Goal: Information Seeking & Learning: Learn about a topic

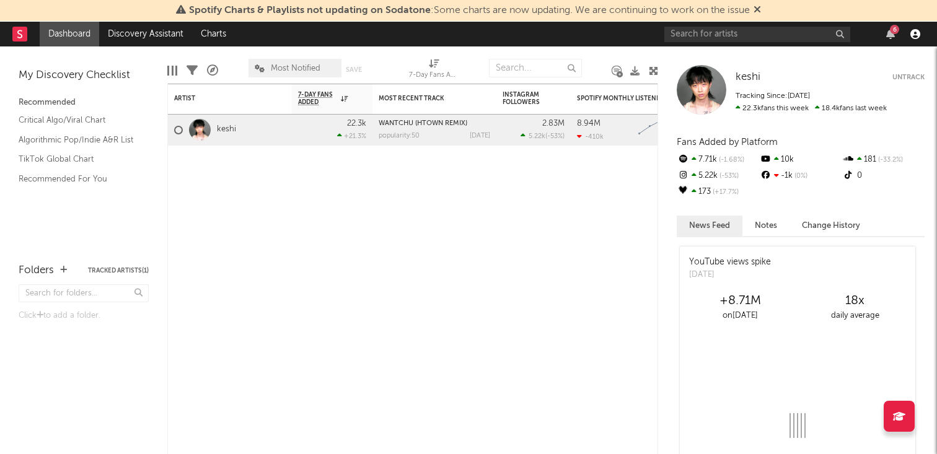
click at [919, 38] on icon "button" at bounding box center [916, 34] width 10 height 10
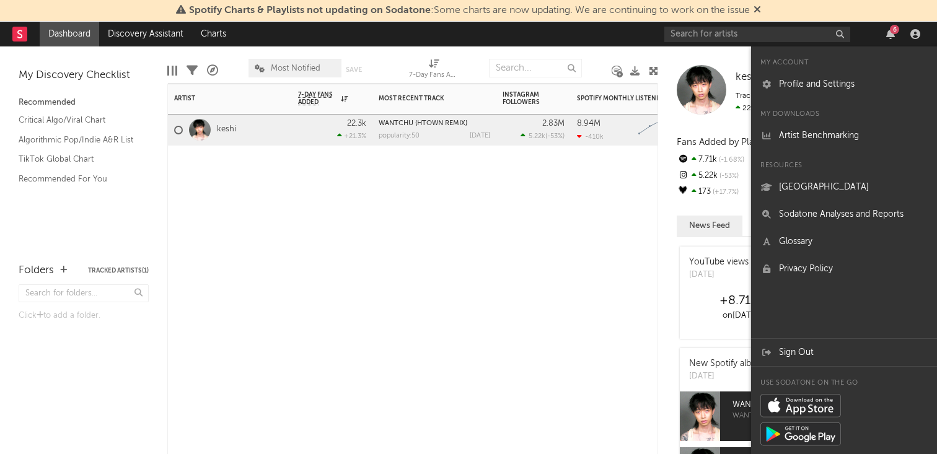
click at [387, 229] on div "Artist Notifications 7-Day Fans Added WoW % Change Most Recent Track Popularity…" at bounding box center [412, 269] width 491 height 371
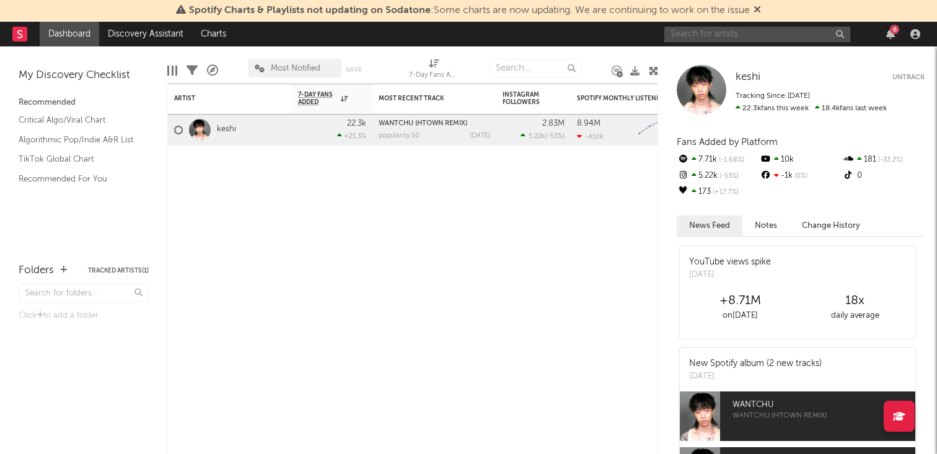
click at [726, 33] on input "text" at bounding box center [757, 34] width 186 height 15
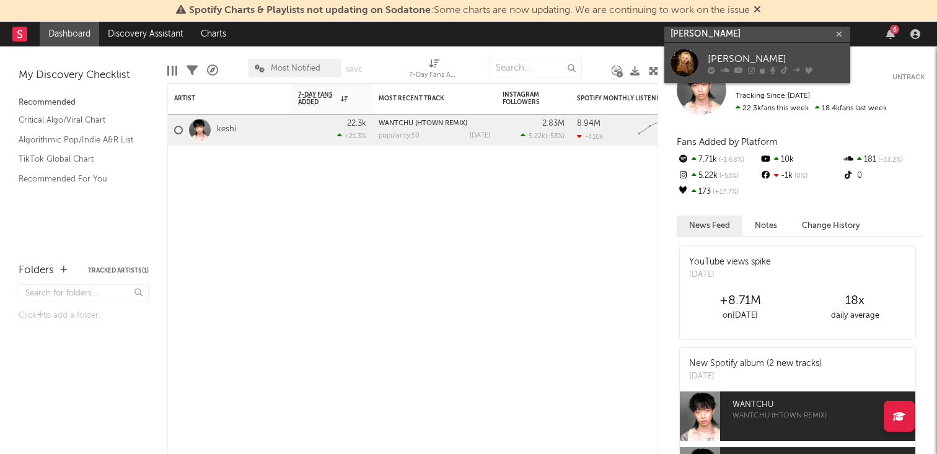
type input "claire rosinkran"
click at [738, 56] on div "[PERSON_NAME]" at bounding box center [776, 58] width 136 height 15
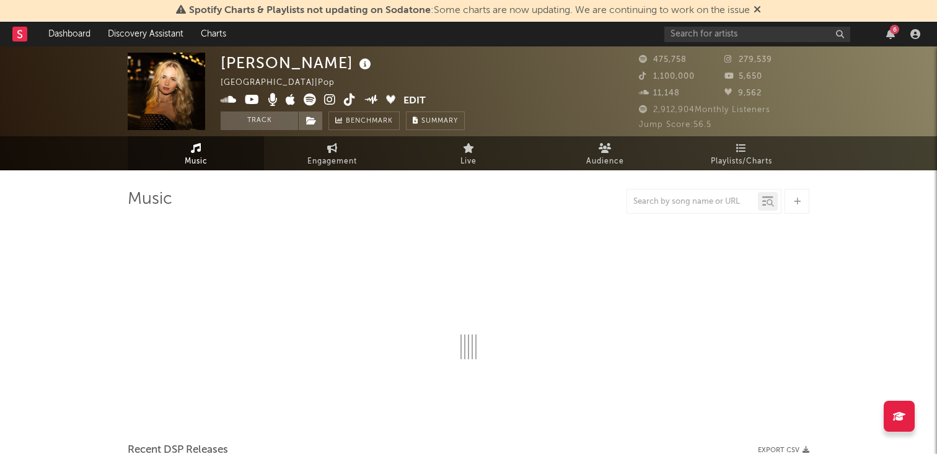
select select "6m"
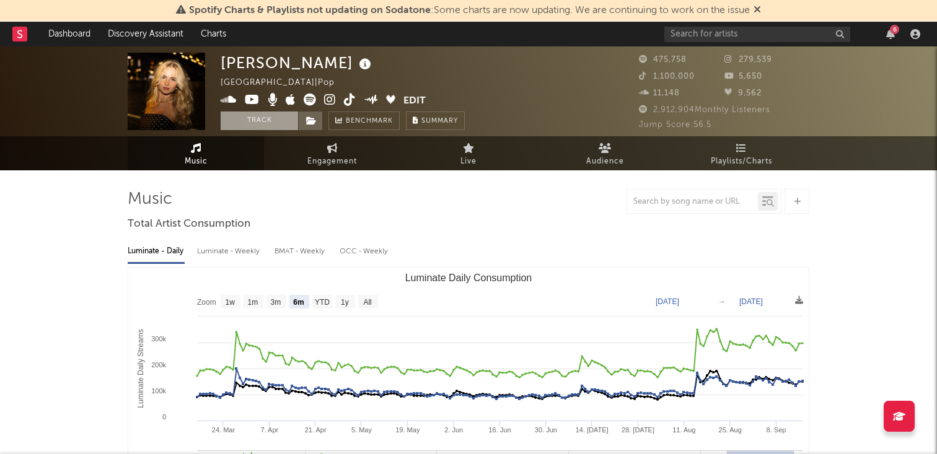
click at [262, 123] on button "Track" at bounding box center [259, 121] width 77 height 19
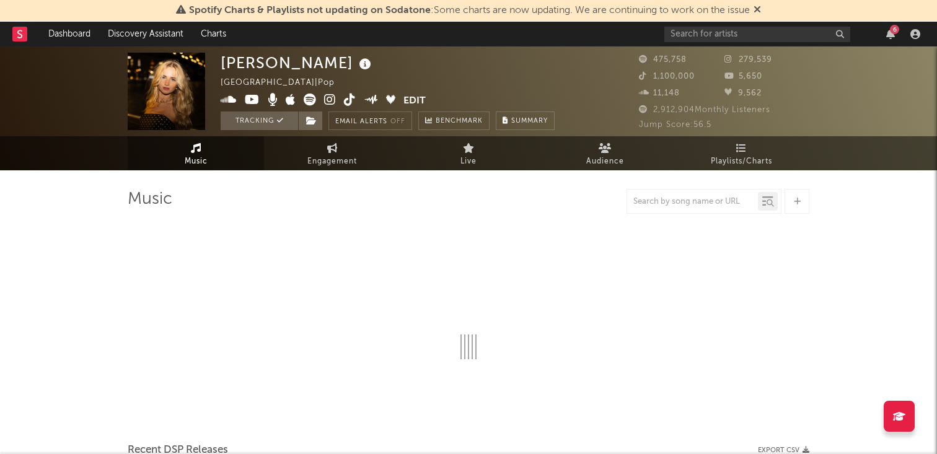
select select "6m"
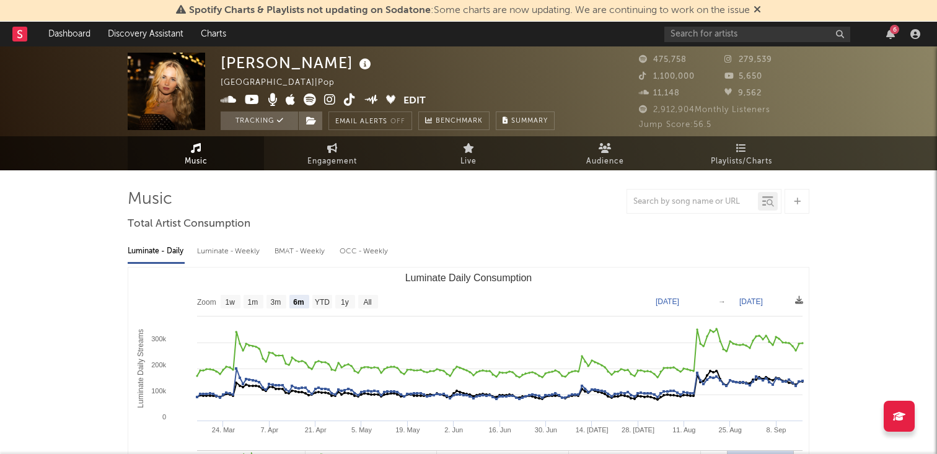
click at [761, 8] on icon at bounding box center [757, 9] width 7 height 10
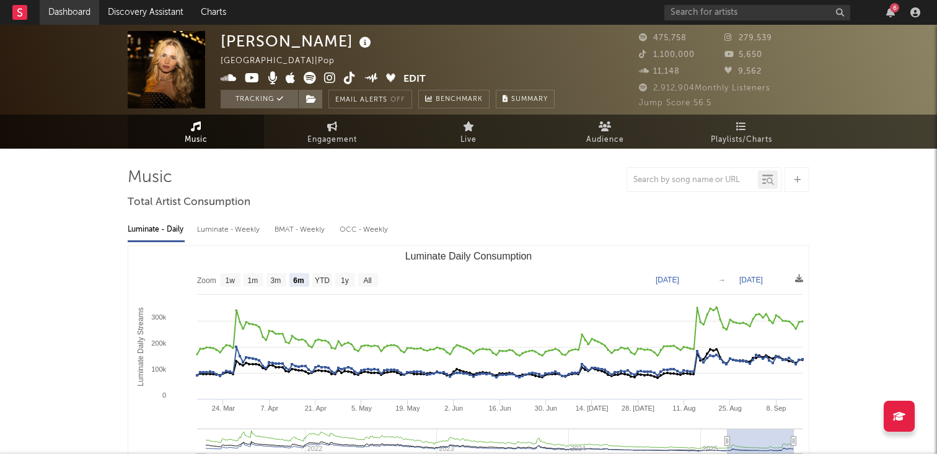
click at [74, 14] on link "Dashboard" at bounding box center [70, 12] width 60 height 25
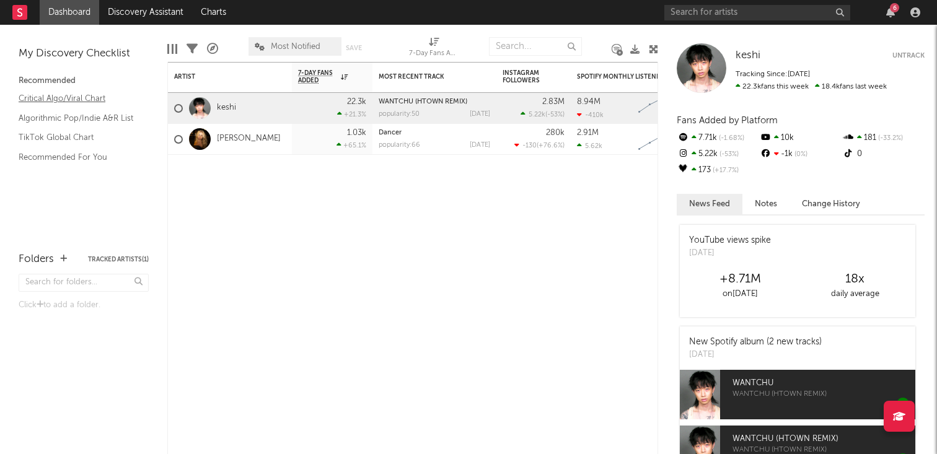
click at [56, 98] on link "Critical Algo/Viral Chart" at bounding box center [78, 99] width 118 height 14
click at [757, 92] on div "keshi Untrack Tracking Since: September 18, 2025 22.3k fans this week 18.4k fan…" at bounding box center [801, 68] width 248 height 50
click at [762, 200] on button "Notes" at bounding box center [766, 204] width 47 height 20
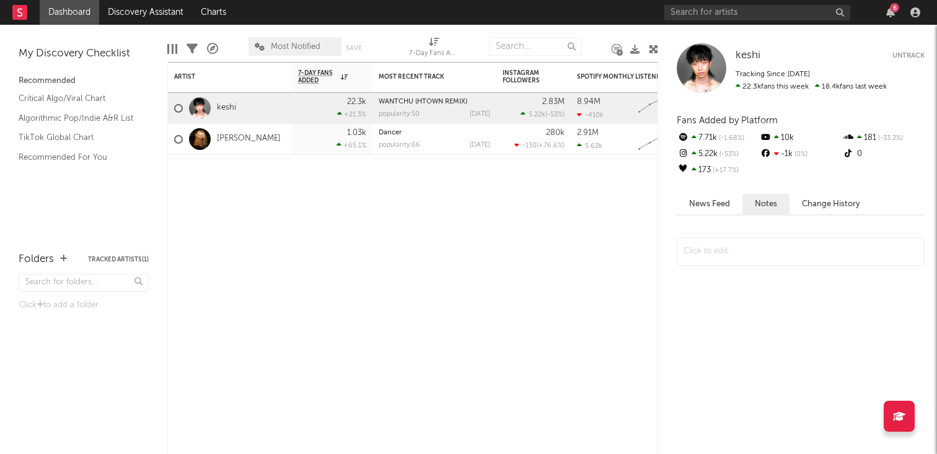
click at [710, 202] on button "News Feed" at bounding box center [710, 204] width 66 height 20
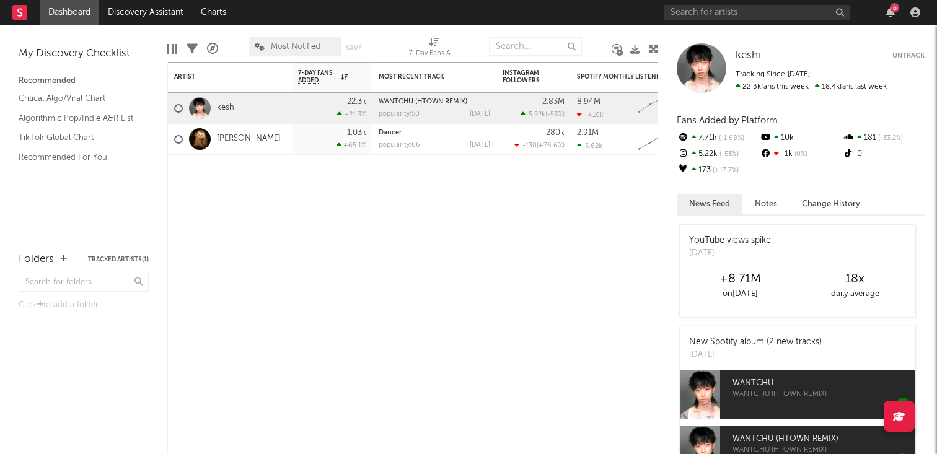
click at [703, 74] on div at bounding box center [702, 68] width 50 height 50
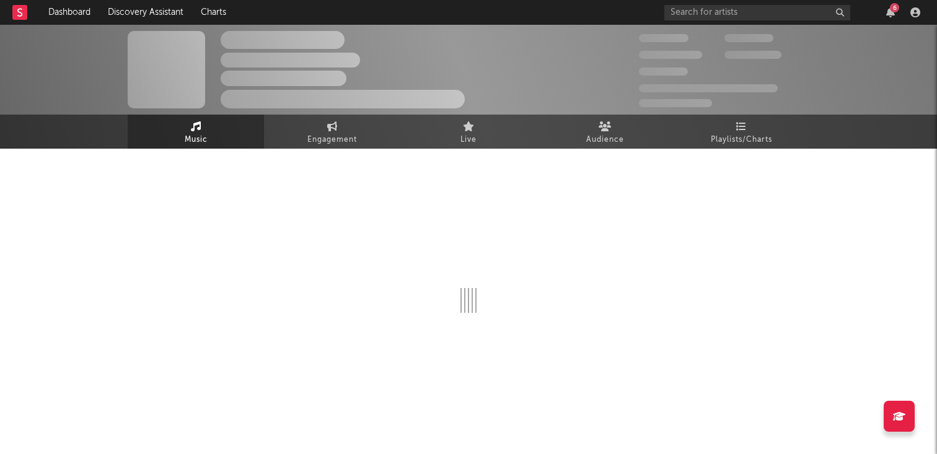
select select "6m"
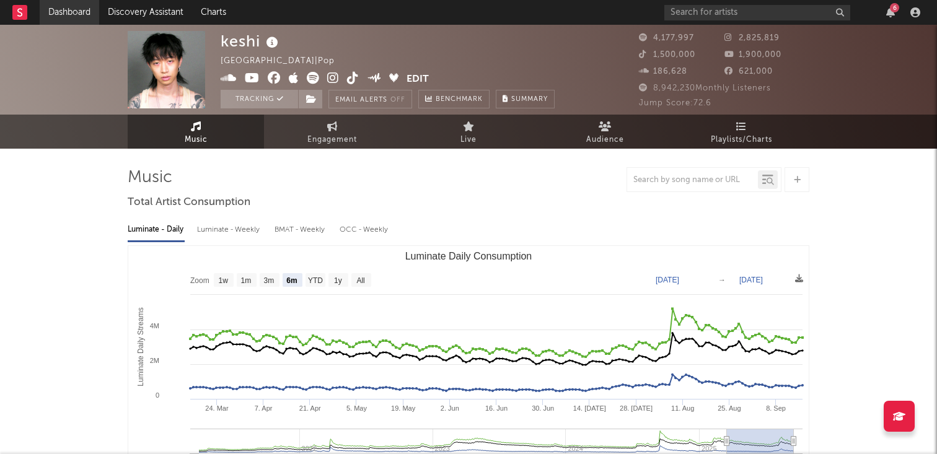
click at [66, 6] on link "Dashboard" at bounding box center [70, 12] width 60 height 25
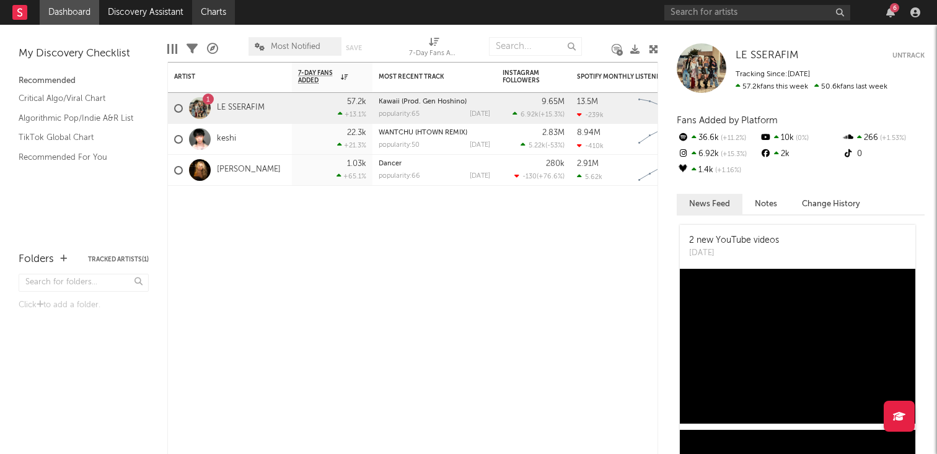
click at [213, 15] on link "Charts" at bounding box center [213, 12] width 43 height 25
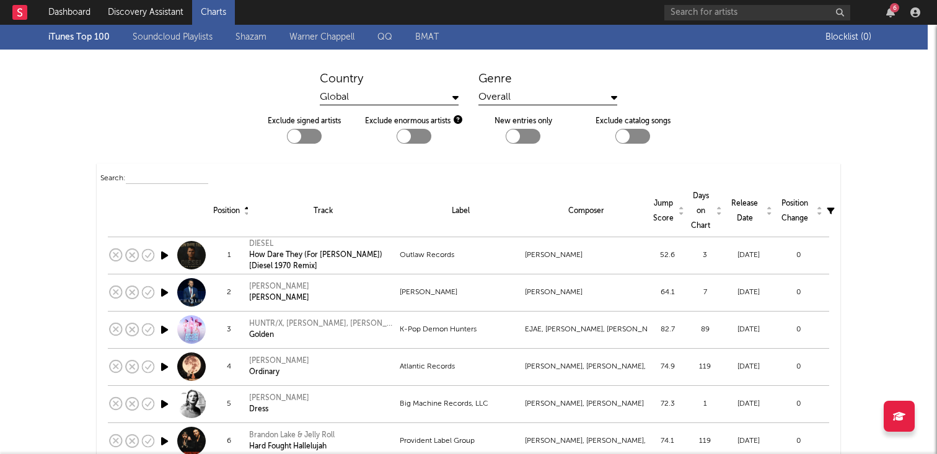
click at [324, 39] on link "Warner Chappell" at bounding box center [321, 37] width 65 height 15
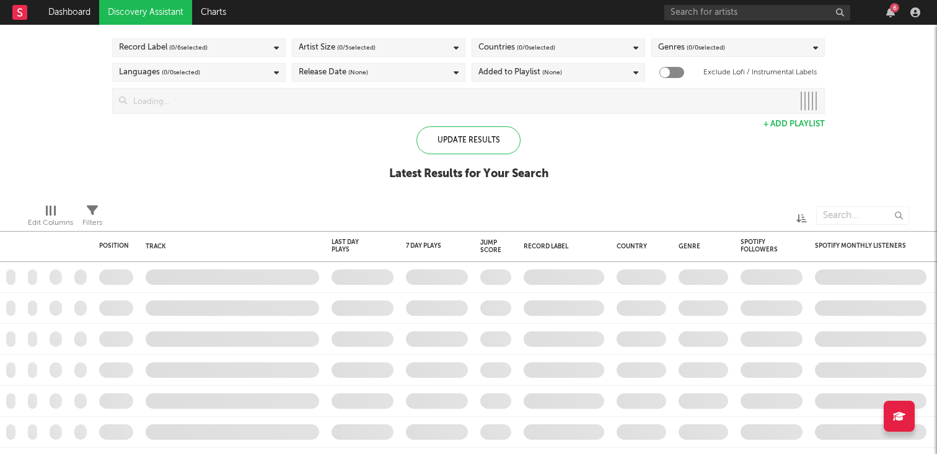
click at [242, 53] on div "Record Label ( 0 / 6 selected)" at bounding box center [199, 47] width 174 height 19
checkbox input "true"
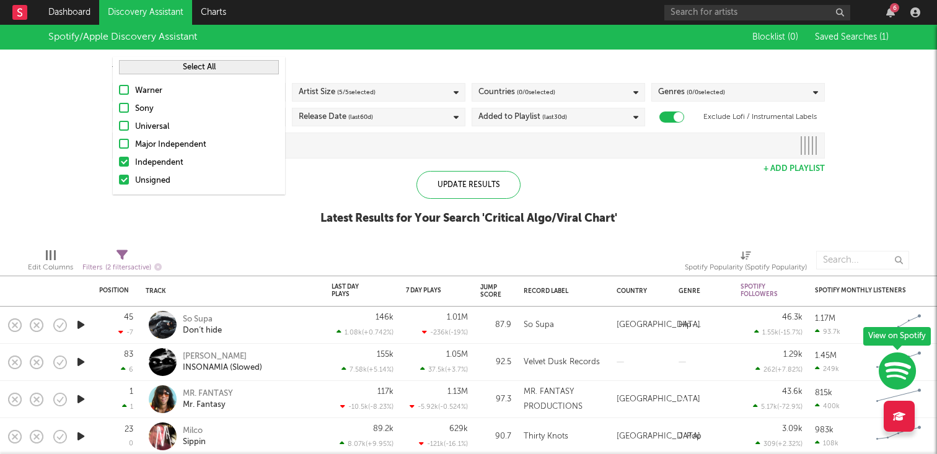
click at [196, 69] on button "Select All" at bounding box center [199, 67] width 160 height 14
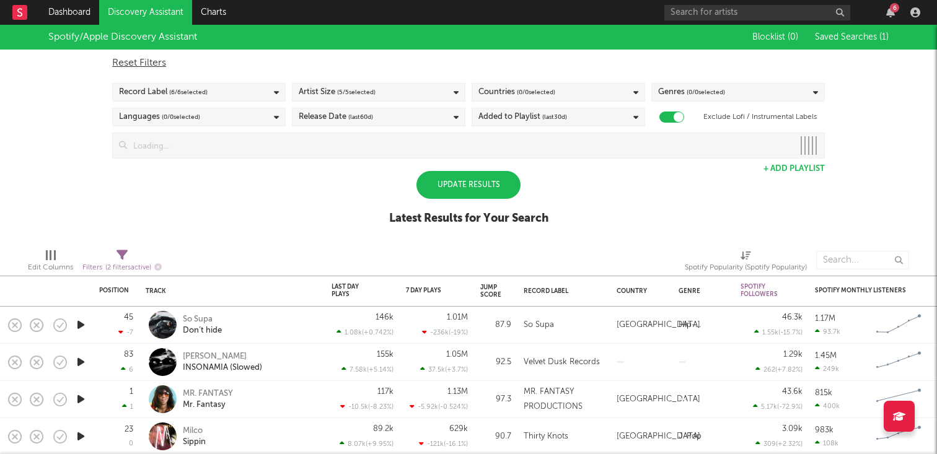
click at [383, 199] on div "Spotify/Apple Discovery Assistant Blocklist ( 0 ) Saved Searches ( 1 ) Reset Fi…" at bounding box center [468, 132] width 937 height 214
click at [479, 185] on div "Update Results" at bounding box center [469, 185] width 104 height 28
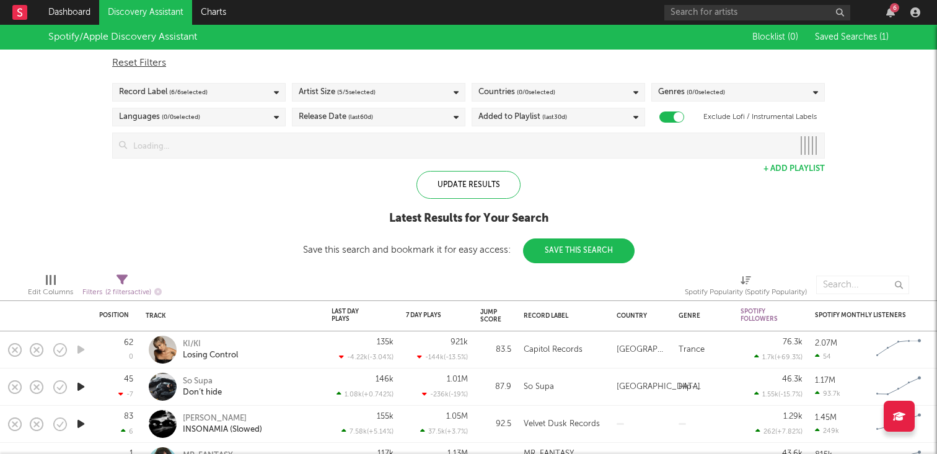
click at [353, 100] on span "( 5 / 5 selected)" at bounding box center [356, 92] width 38 height 15
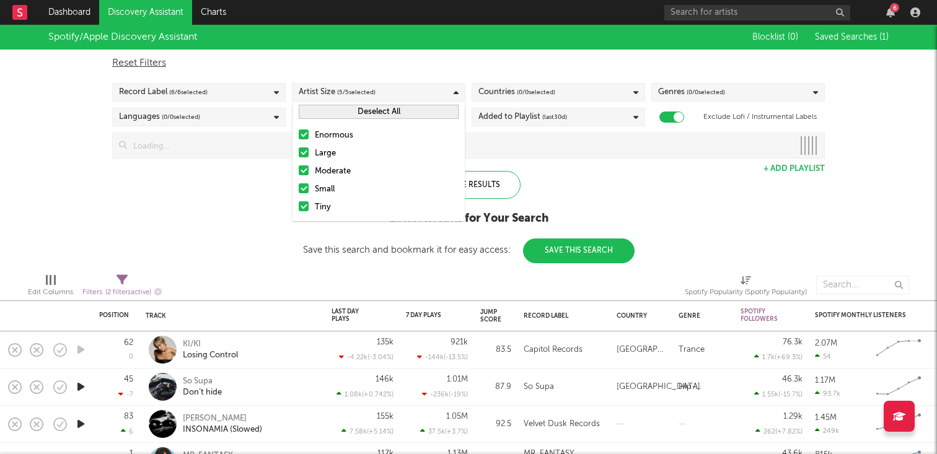
click at [475, 92] on div "Countries ( 0 / 0 selected)" at bounding box center [559, 92] width 174 height 19
click at [686, 84] on div "Genres ( 0 / 0 selected)" at bounding box center [738, 92] width 174 height 19
click at [565, 88] on div "Countries ( 0 / 0 selected)" at bounding box center [559, 92] width 174 height 19
click at [213, 117] on div "Languages ( 0 / 0 selected)" at bounding box center [199, 117] width 174 height 19
click at [213, 187] on div "Spotify/Apple Discovery Assistant Blocklist ( 0 ) Saved Searches ( 1 ) Reset Fi…" at bounding box center [468, 144] width 937 height 239
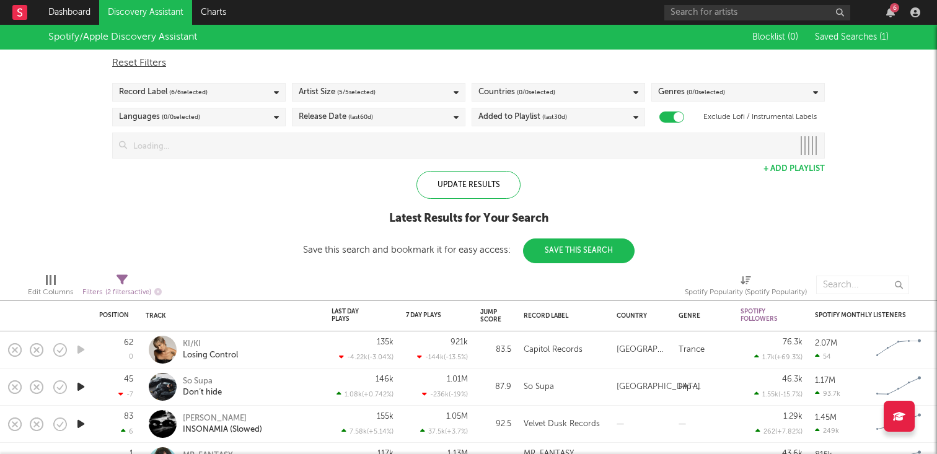
click at [373, 128] on div "Reset Filters Record Label ( 6 / 6 selected) Artist Size ( 5 / 5 selected) Coun…" at bounding box center [468, 104] width 725 height 109
click at [392, 120] on div "Release Date (last 60 d)" at bounding box center [379, 117] width 174 height 19
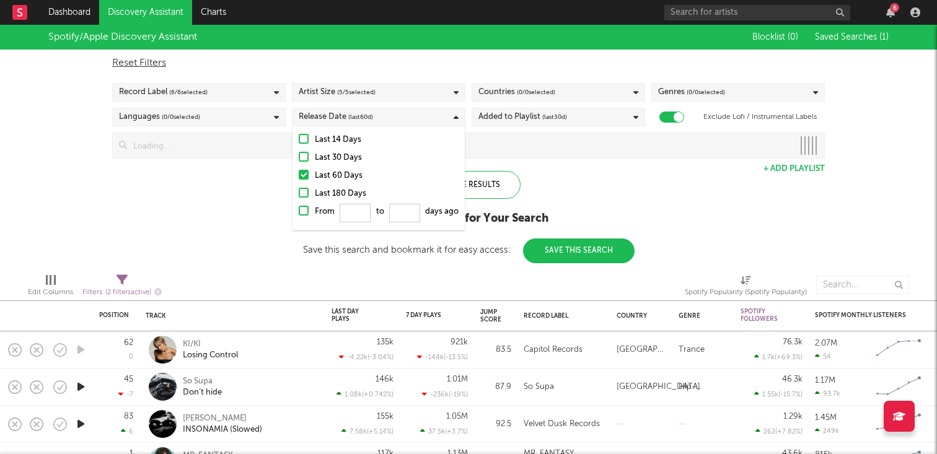
click at [479, 116] on div "Added to Playlist (last 30 d)" at bounding box center [523, 117] width 89 height 15
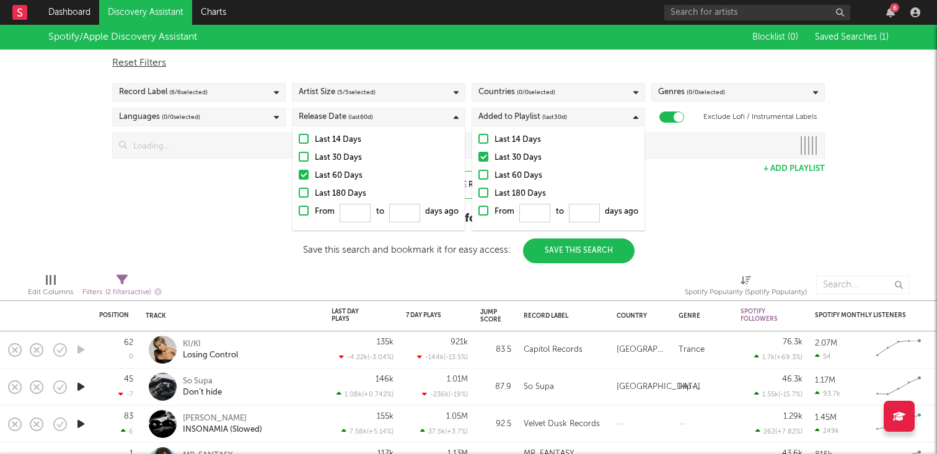
click at [157, 145] on input at bounding box center [460, 145] width 666 height 25
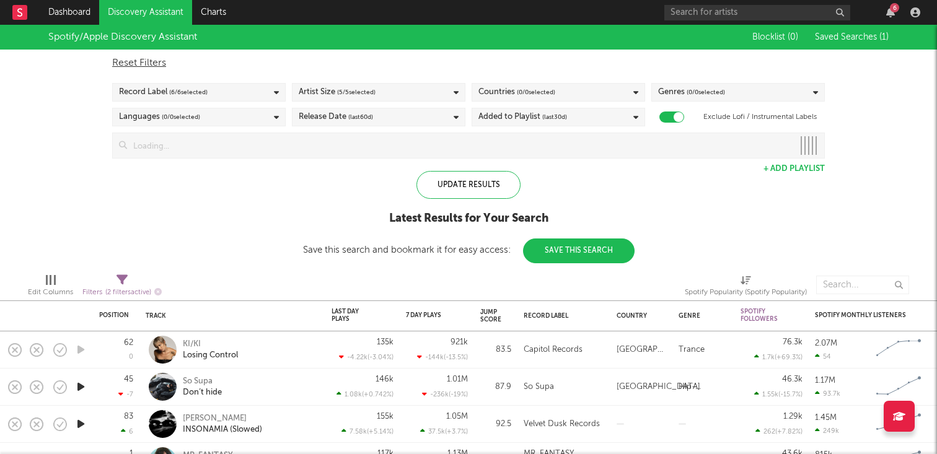
click at [858, 183] on div "Spotify/Apple Discovery Assistant Blocklist ( 0 ) Saved Searches ( 1 ) Reset Fi…" at bounding box center [468, 144] width 937 height 239
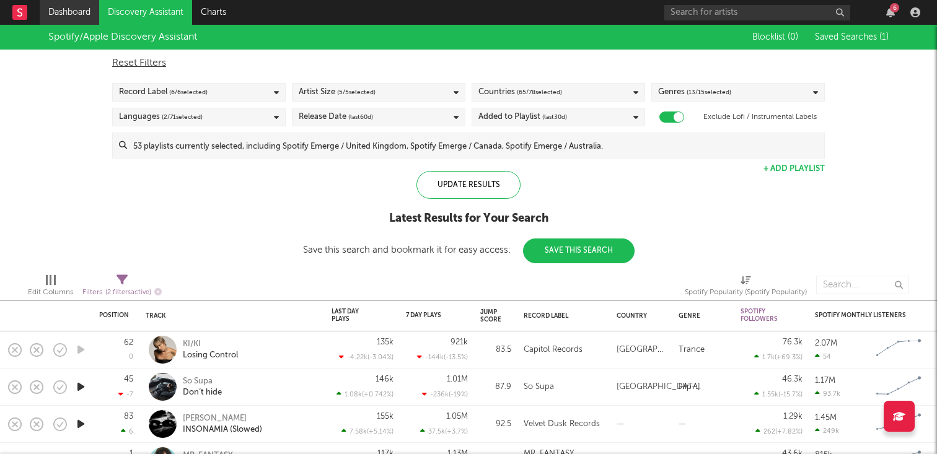
click at [69, 9] on link "Dashboard" at bounding box center [70, 12] width 60 height 25
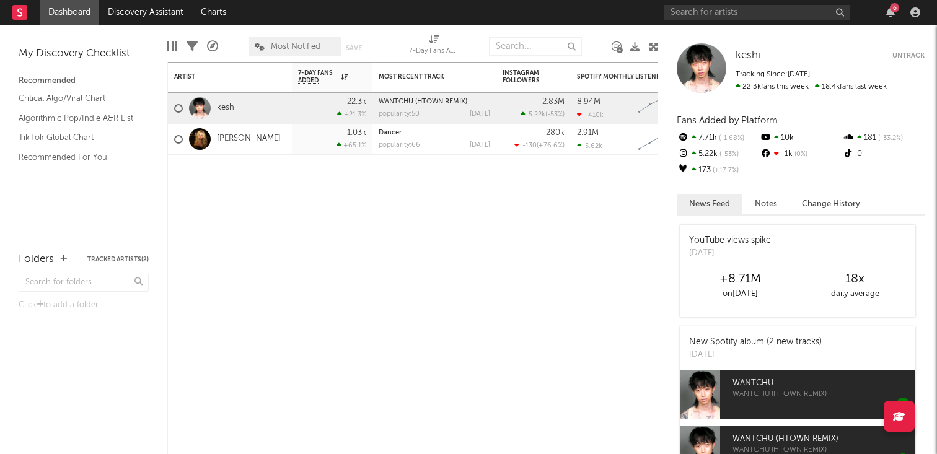
click at [71, 139] on link "TikTok Global Chart" at bounding box center [78, 138] width 118 height 14
click at [894, 16] on icon "button" at bounding box center [890, 12] width 9 height 10
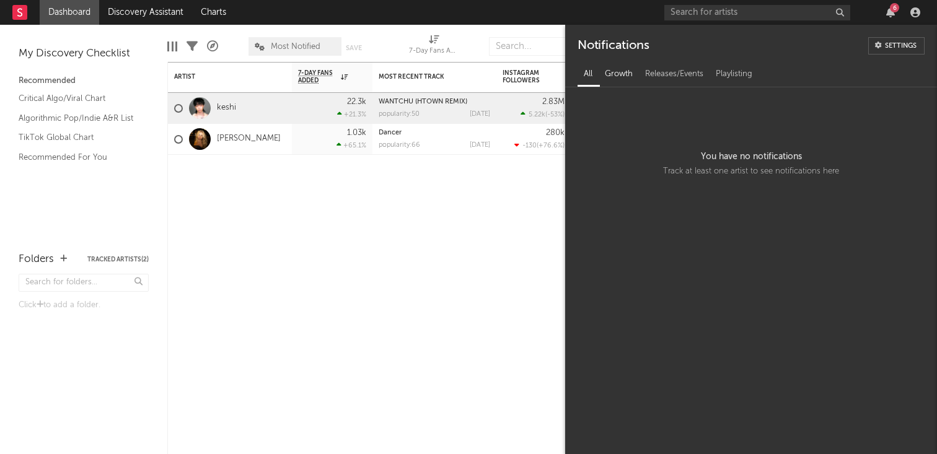
click at [614, 79] on div "Growth" at bounding box center [619, 74] width 40 height 21
click at [665, 79] on div "Releases/Events" at bounding box center [674, 74] width 71 height 21
click at [742, 79] on div "Playlisting" at bounding box center [734, 74] width 49 height 21
click at [593, 73] on div "All" at bounding box center [588, 74] width 21 height 21
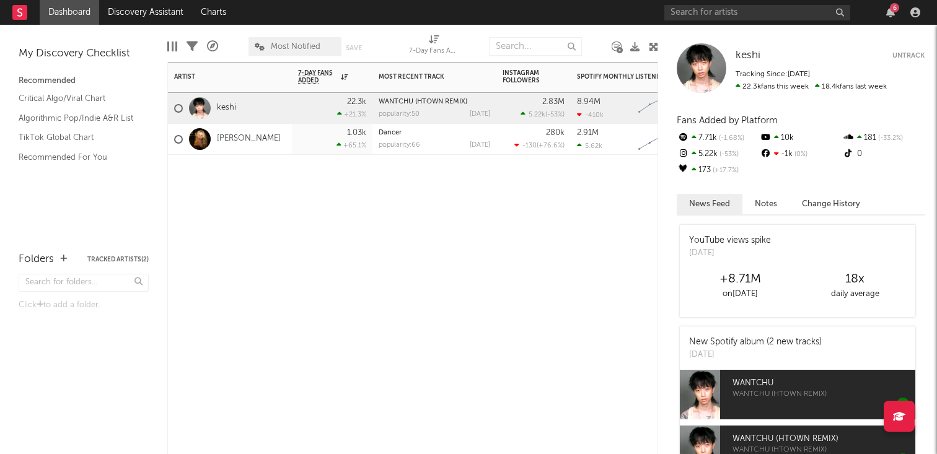
click at [478, 192] on div "Artist Notifications 7-Day Fans Added WoW % Change Most Recent Track Popularity…" at bounding box center [412, 258] width 491 height 392
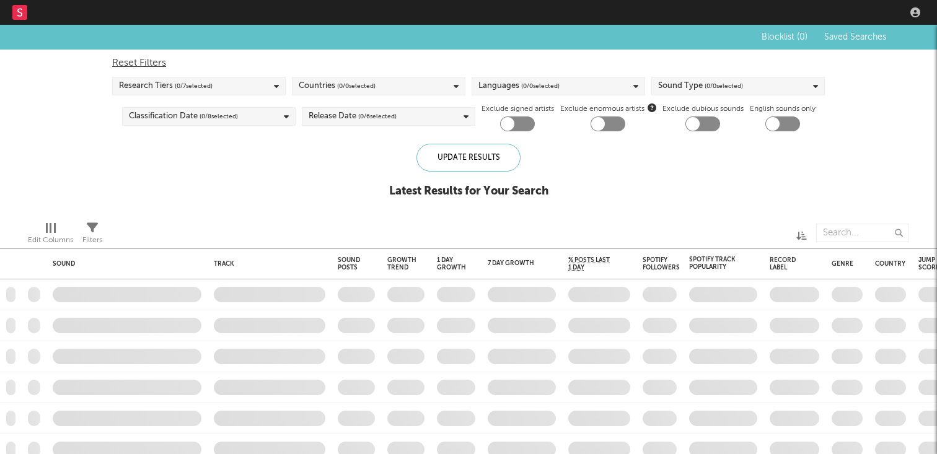
checkbox input "true"
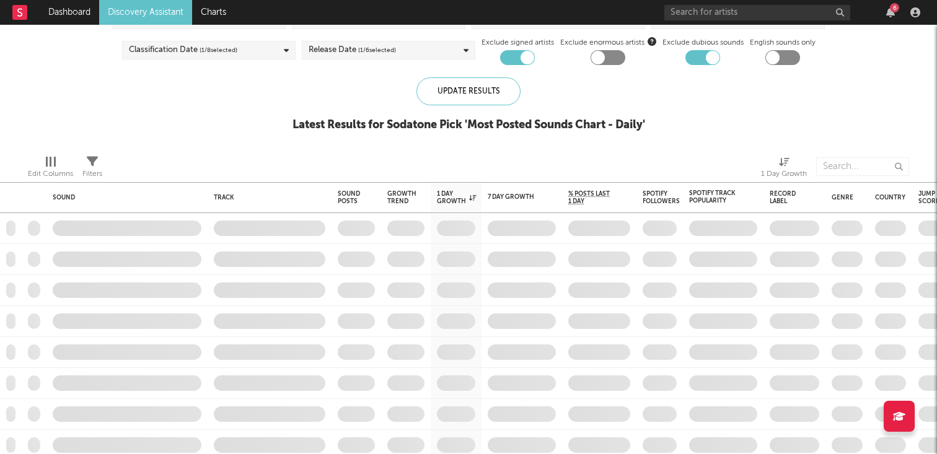
click at [511, 55] on div at bounding box center [517, 57] width 35 height 15
checkbox input "false"
click at [700, 53] on div at bounding box center [703, 57] width 35 height 15
checkbox input "false"
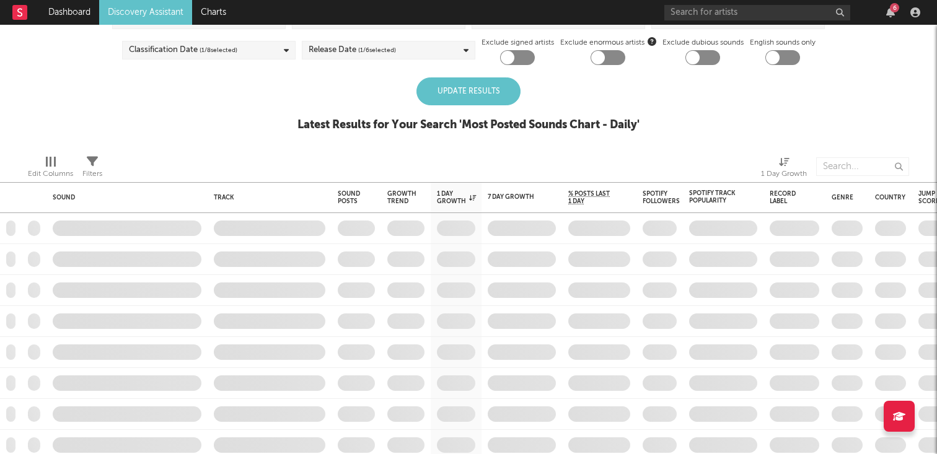
click at [452, 92] on div "Update Results" at bounding box center [469, 91] width 104 height 28
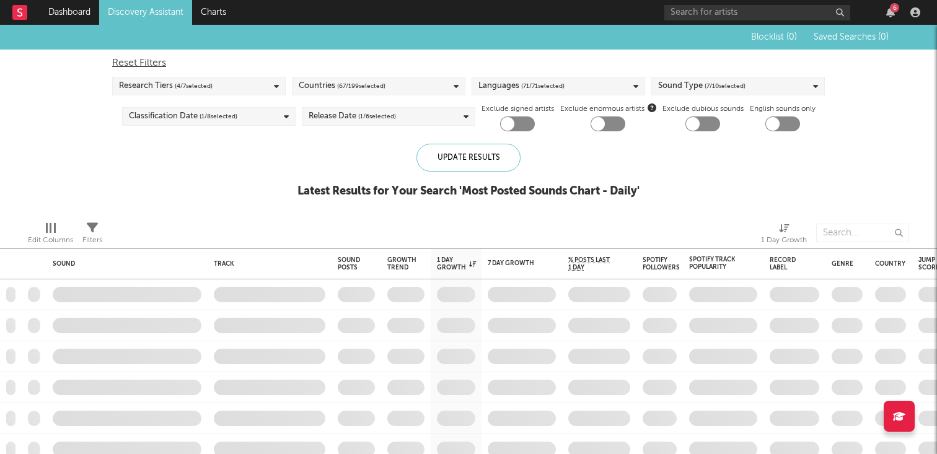
click at [191, 81] on span "( 4 / 7 selected)" at bounding box center [194, 86] width 38 height 15
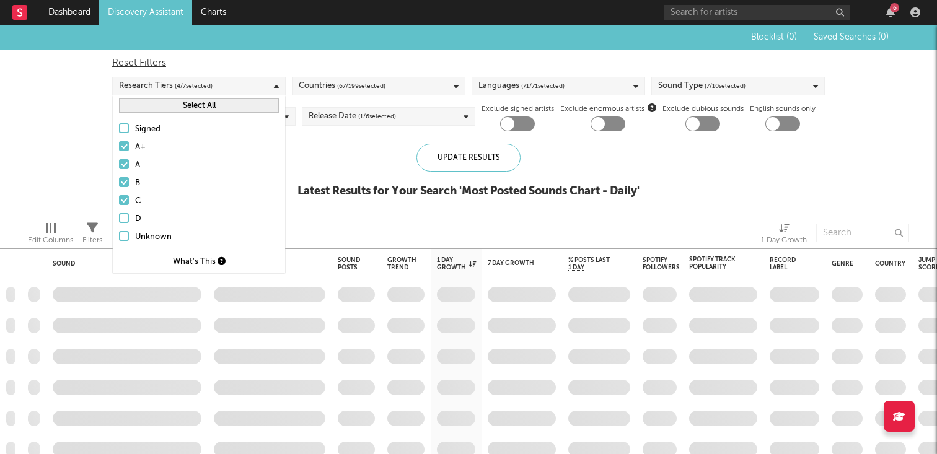
click at [191, 81] on span "( 4 / 7 selected)" at bounding box center [194, 86] width 38 height 15
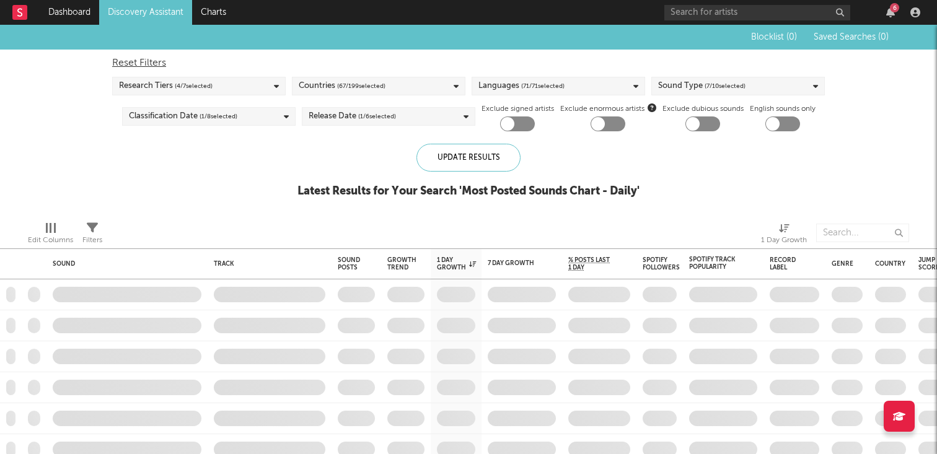
click at [338, 86] on span "( 67 / 199 selected)" at bounding box center [361, 86] width 48 height 15
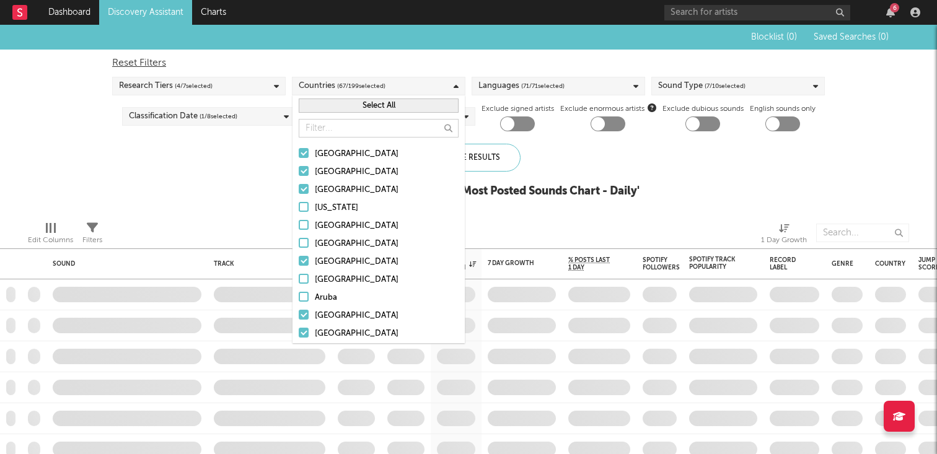
click at [338, 86] on span "( 67 / 199 selected)" at bounding box center [361, 86] width 48 height 15
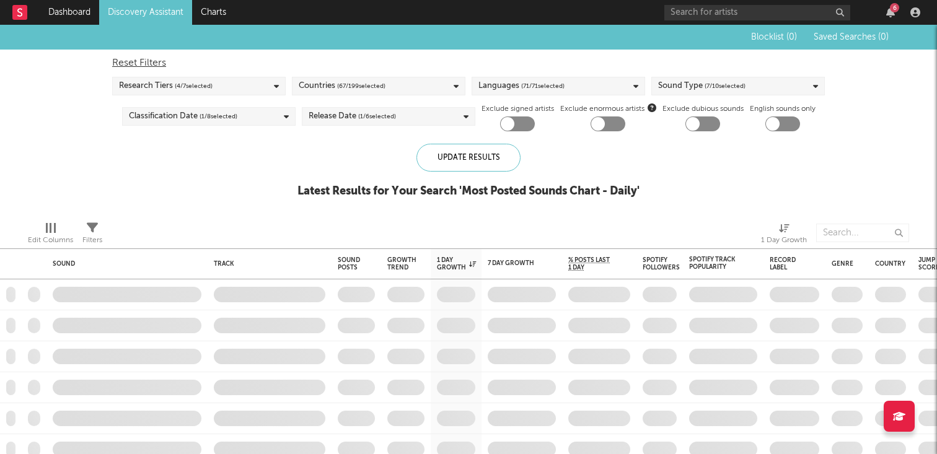
click at [227, 84] on div "Research Tiers ( 4 / 7 selected)" at bounding box center [199, 86] width 174 height 19
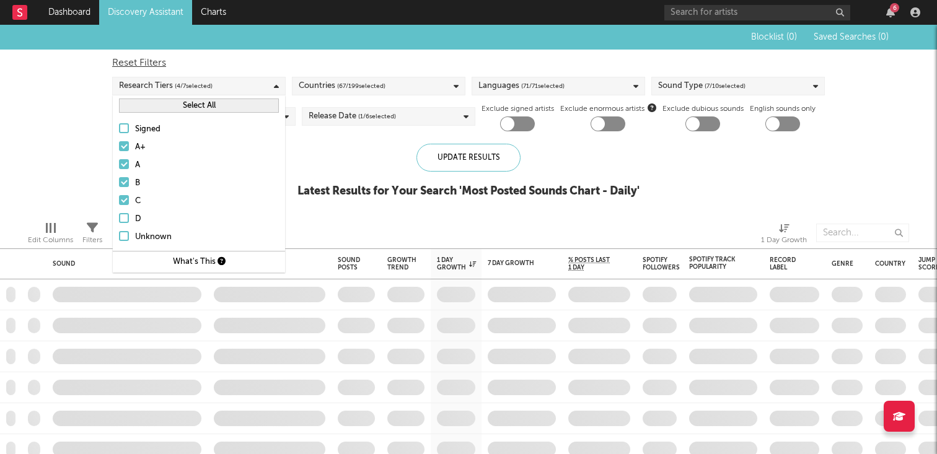
click at [136, 132] on div "Signed" at bounding box center [207, 129] width 144 height 15
click at [119, 132] on input "Signed" at bounding box center [119, 129] width 0 height 15
click at [85, 136] on div "Blocklist ( 0 ) Saved Searches ( 0 ) Reset Filters Research Tiers ( 5 / 7 selec…" at bounding box center [468, 118] width 937 height 187
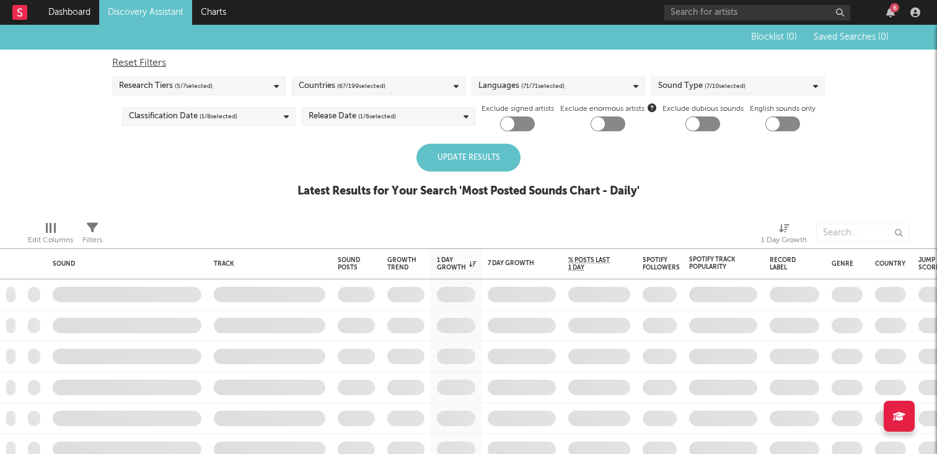
click at [467, 161] on div "Update Results" at bounding box center [469, 158] width 104 height 28
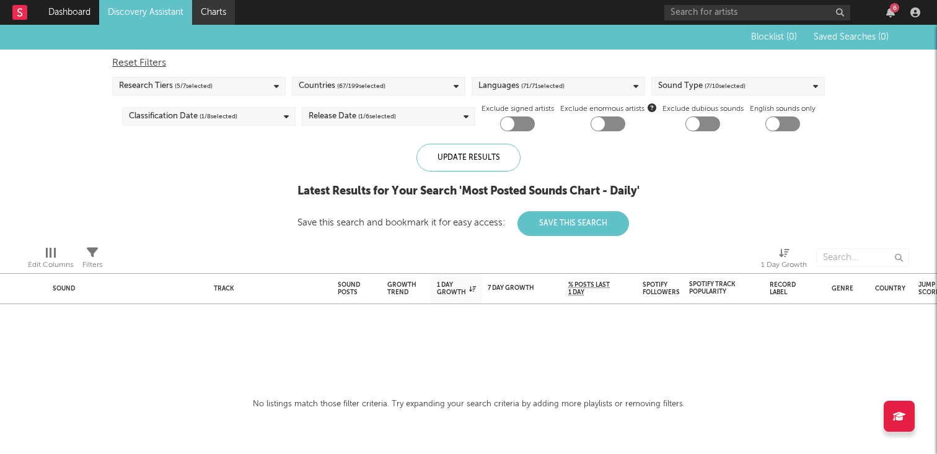
click at [201, 12] on link "Charts" at bounding box center [213, 12] width 43 height 25
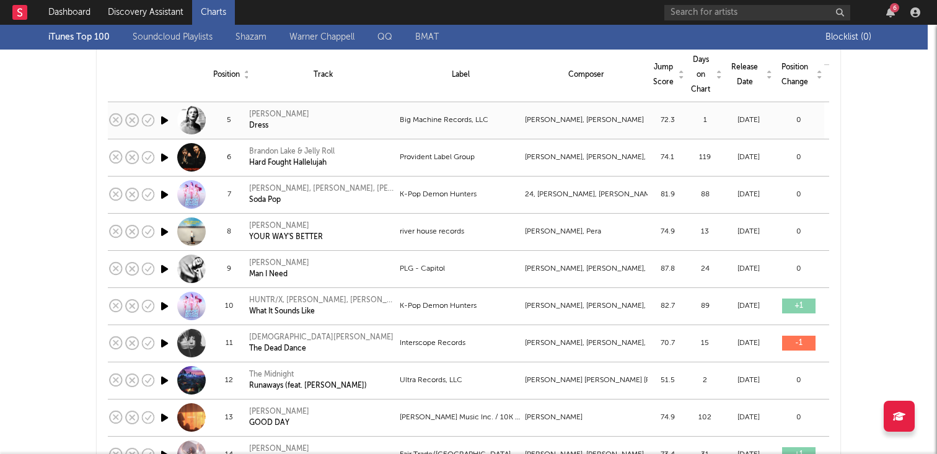
scroll to position [286, 0]
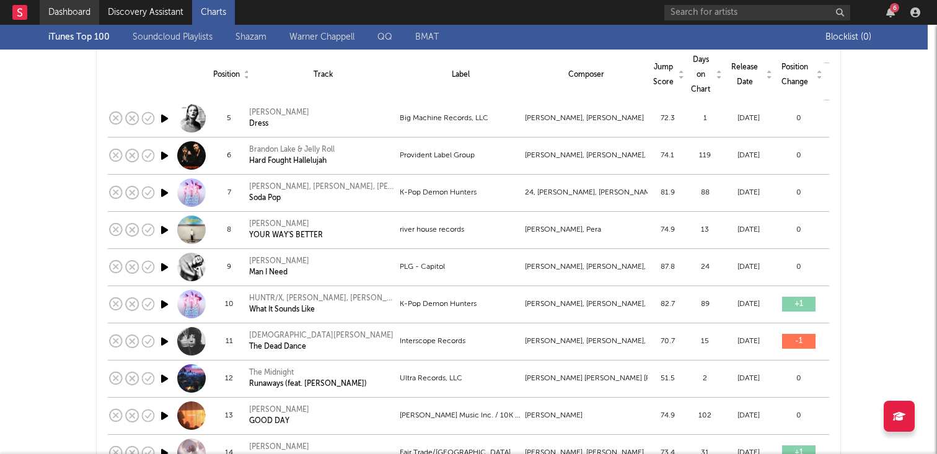
click at [72, 14] on link "Dashboard" at bounding box center [70, 12] width 60 height 25
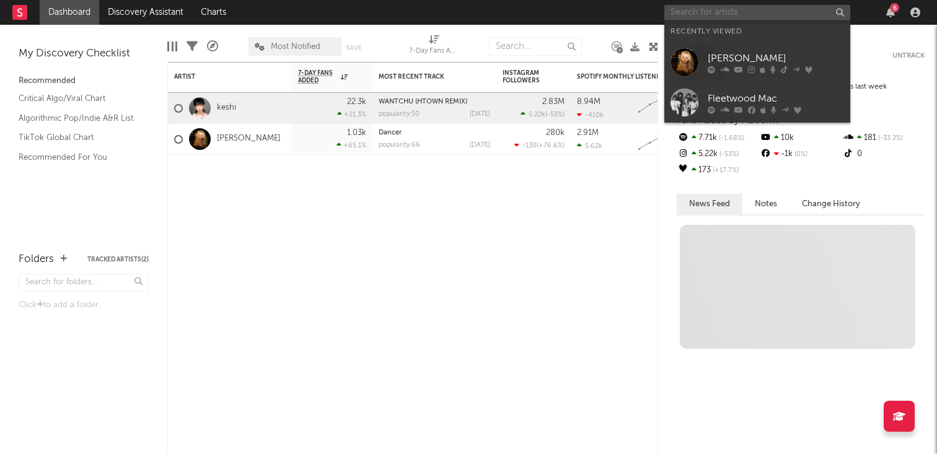
click at [723, 5] on input "text" at bounding box center [757, 12] width 186 height 15
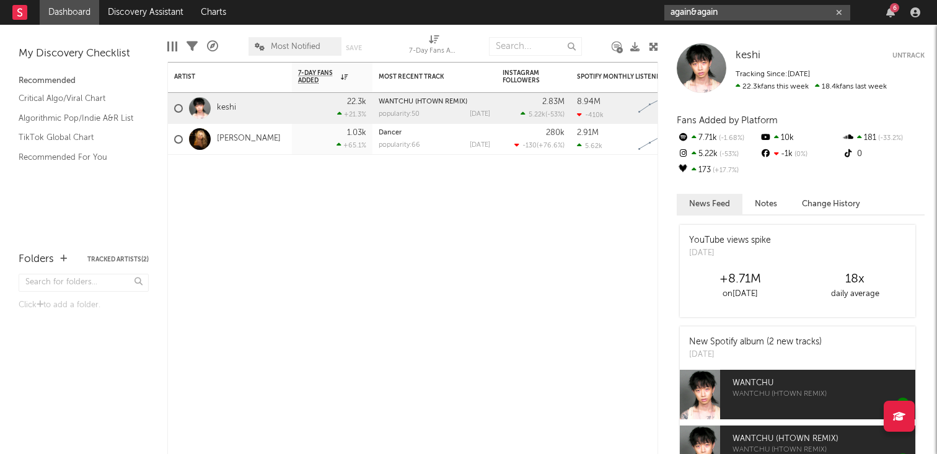
click at [762, 19] on input "again&again" at bounding box center [757, 12] width 186 height 15
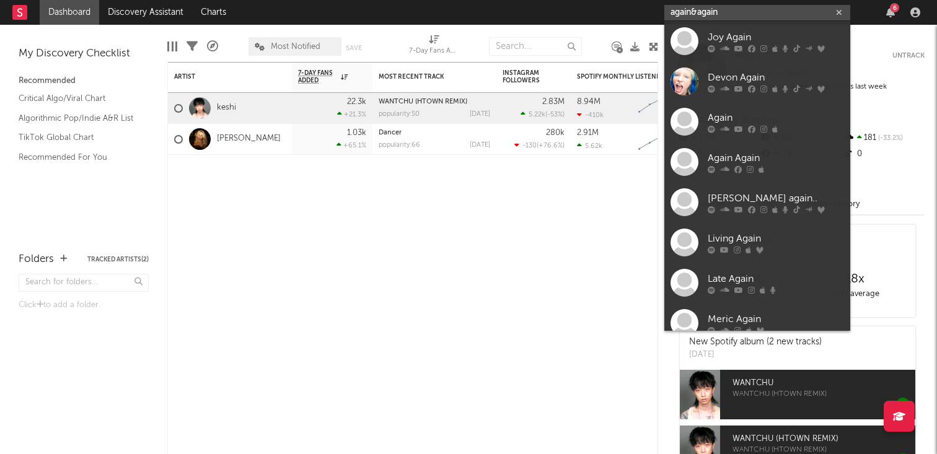
click at [762, 19] on input "again&again" at bounding box center [757, 12] width 186 height 15
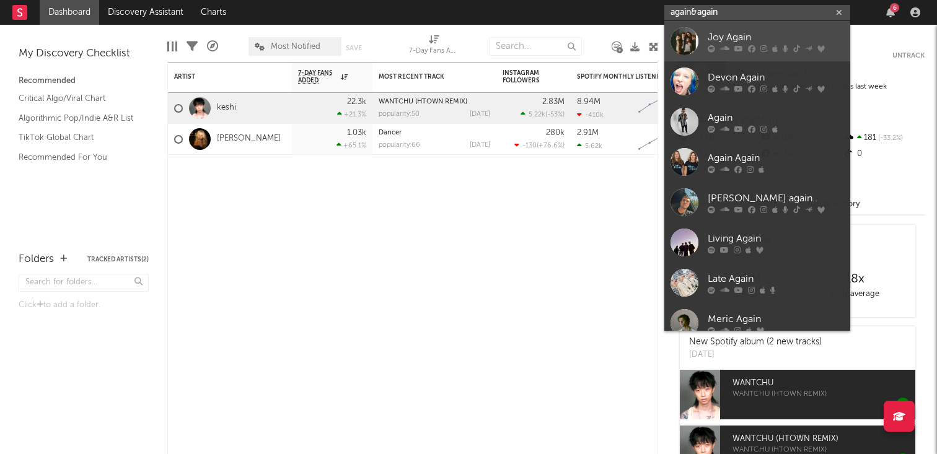
type input "again&again"
click at [762, 23] on link "Joy Again" at bounding box center [757, 41] width 186 height 40
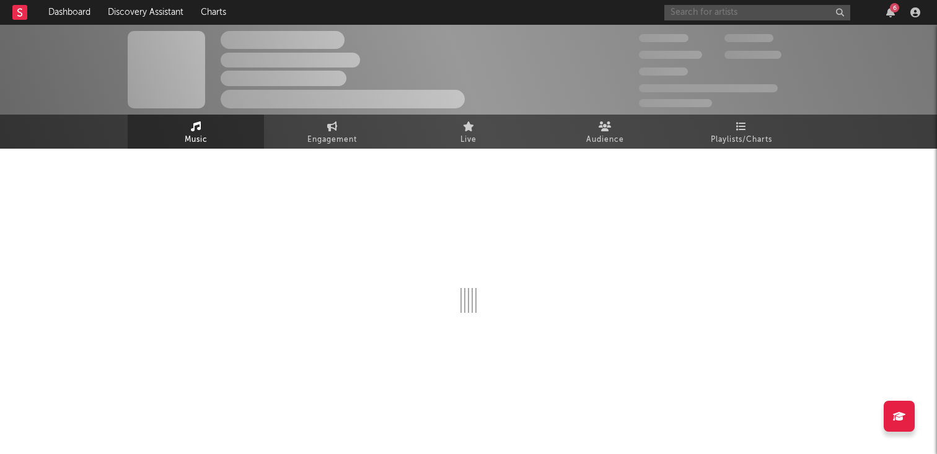
click at [758, 14] on input "text" at bounding box center [757, 12] width 186 height 15
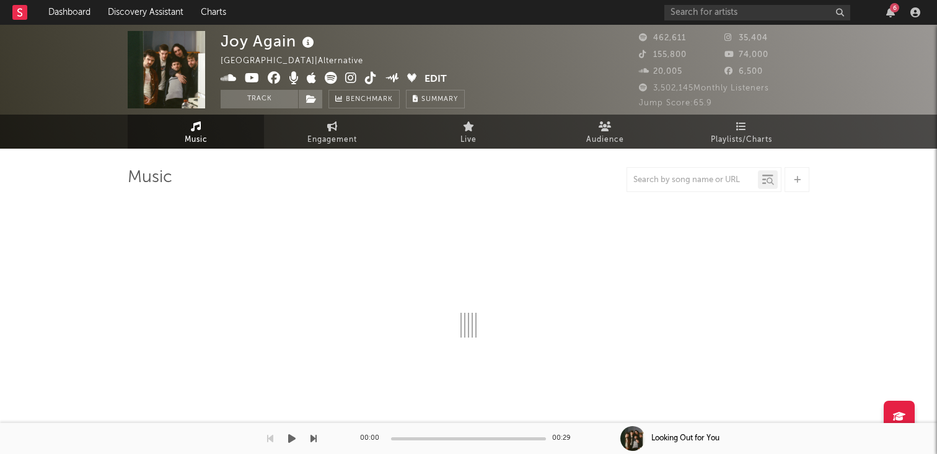
select select "6m"
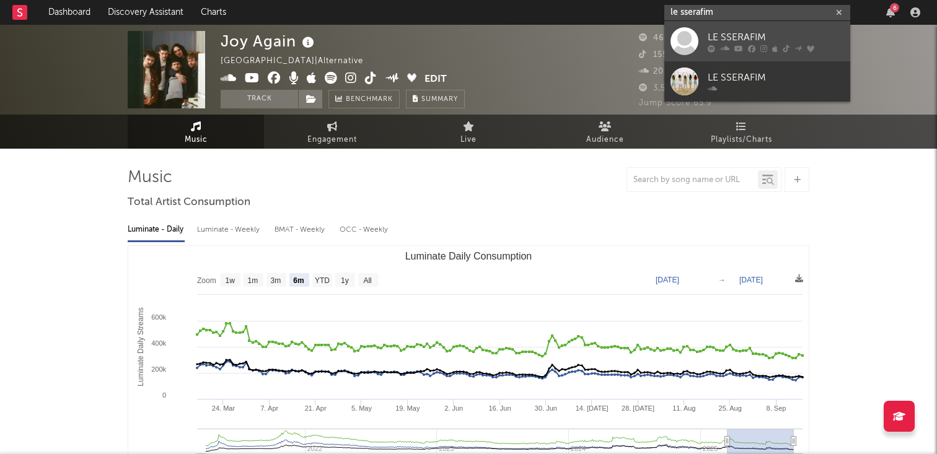
type input "le sserafim"
click at [748, 45] on icon at bounding box center [751, 48] width 7 height 7
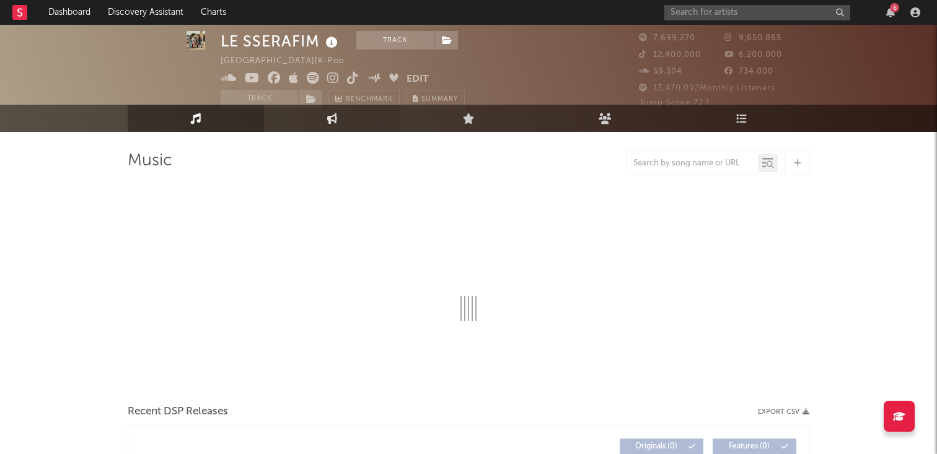
scroll to position [17, 0]
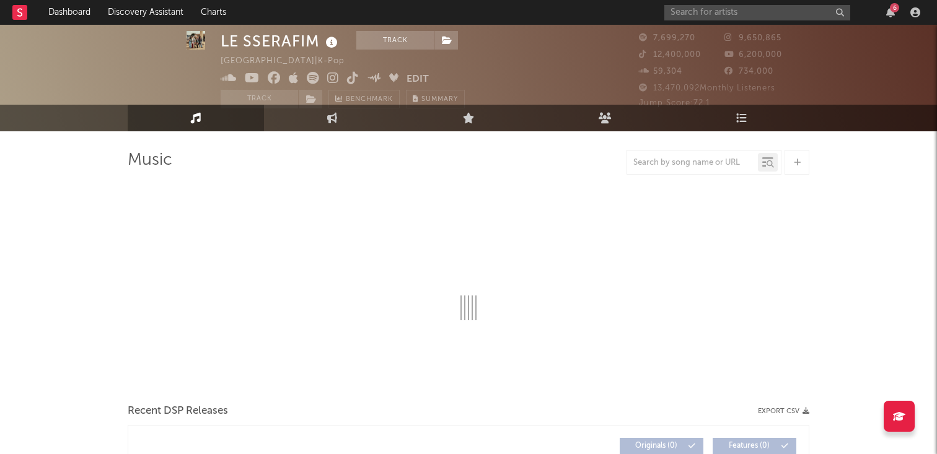
select select "6m"
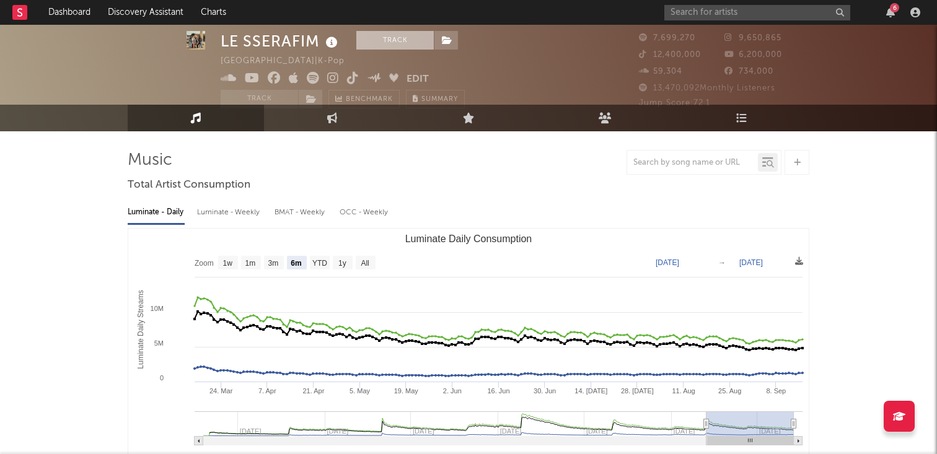
click at [386, 33] on button "Track" at bounding box center [394, 40] width 77 height 19
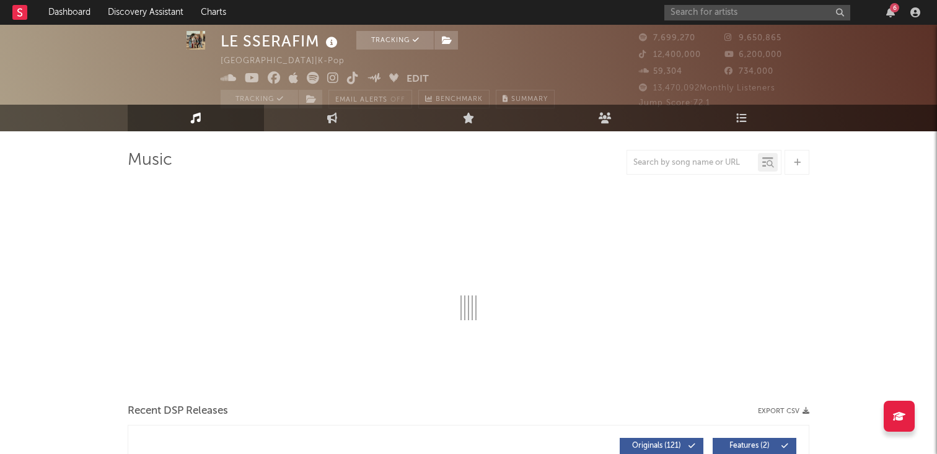
select select "6m"
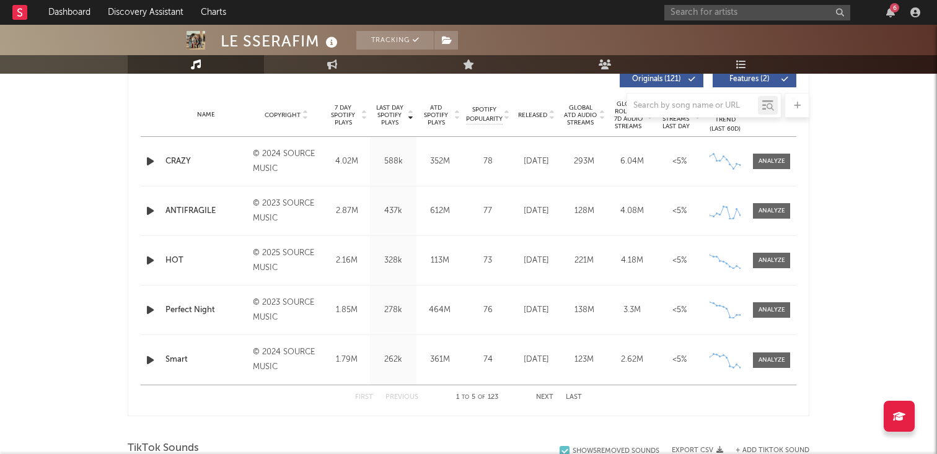
scroll to position [0, 0]
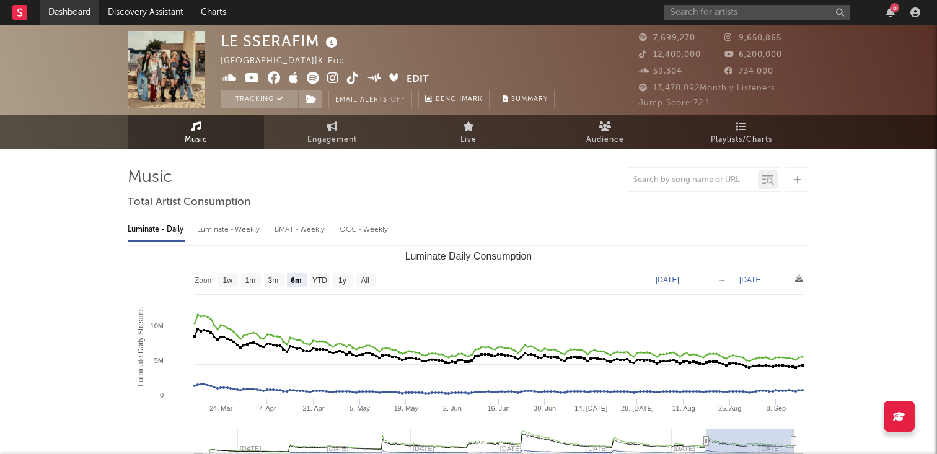
click at [74, 14] on link "Dashboard" at bounding box center [70, 12] width 60 height 25
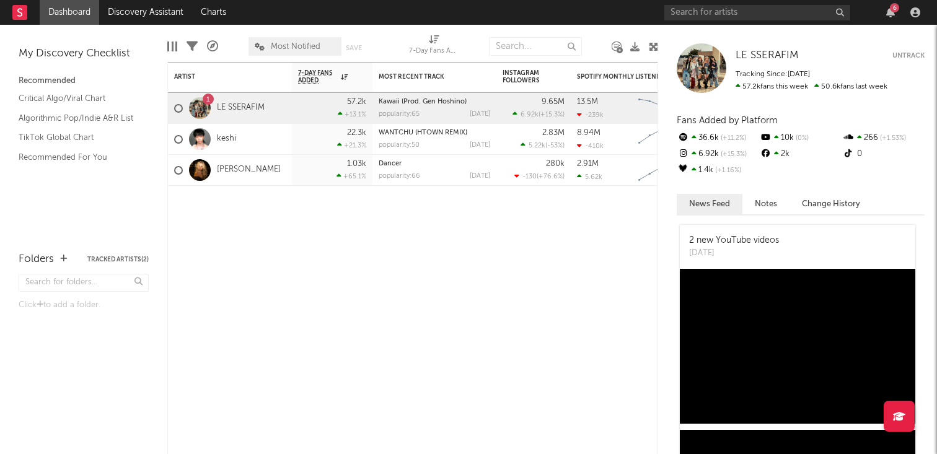
click at [199, 103] on div at bounding box center [200, 108] width 22 height 22
